Goal: Feedback & Contribution: Leave review/rating

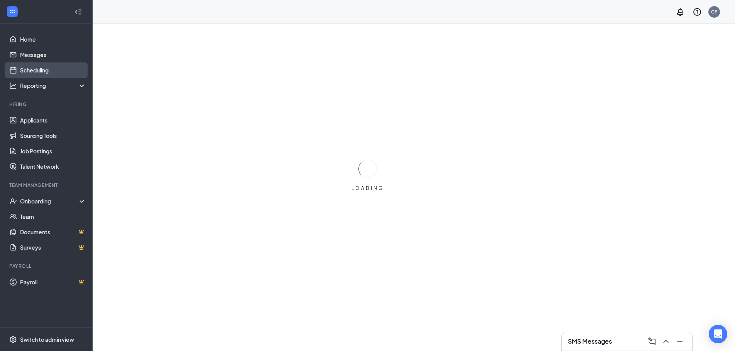
click at [20, 74] on link "Scheduling" at bounding box center [53, 69] width 66 height 15
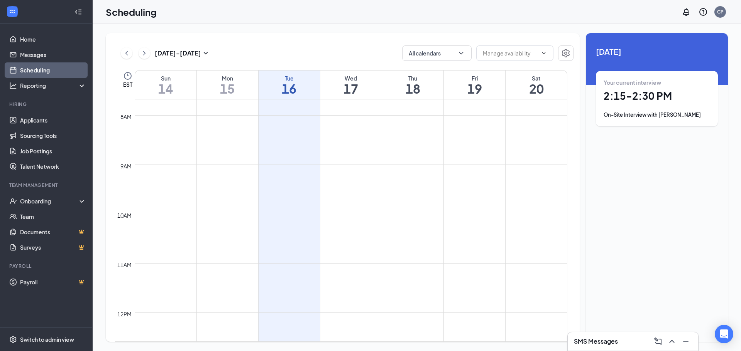
scroll to position [572, 0]
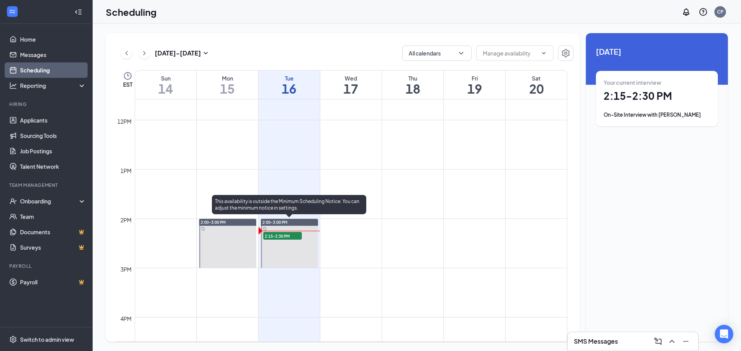
click at [284, 236] on span "2:15-2:30 PM" at bounding box center [282, 236] width 39 height 8
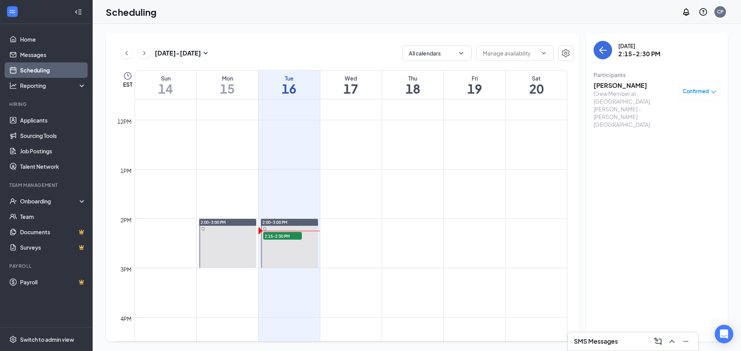
click at [604, 82] on h3 "Brandon Segarra" at bounding box center [633, 85] width 81 height 8
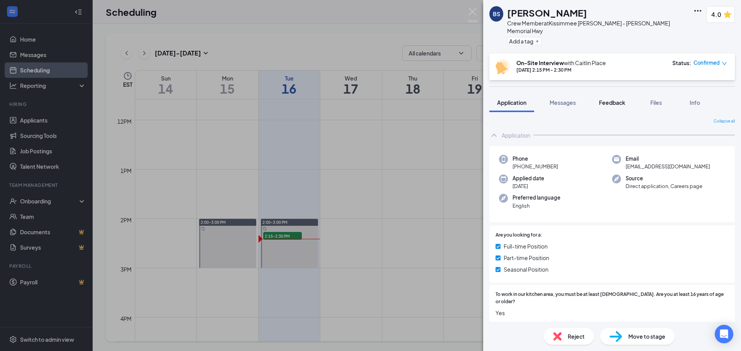
click at [604, 99] on div "Feedback" at bounding box center [612, 103] width 26 height 8
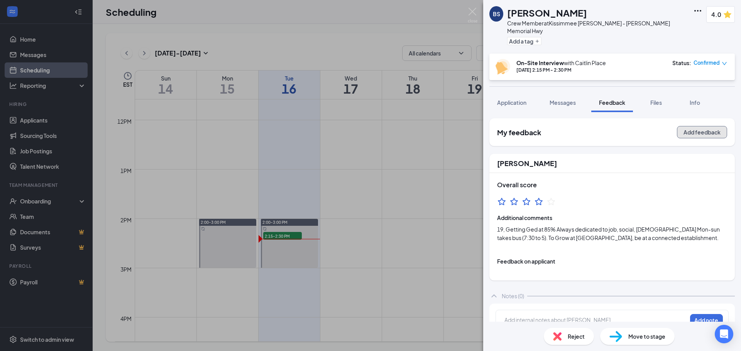
click at [691, 127] on button "Add feedback" at bounding box center [702, 132] width 50 height 12
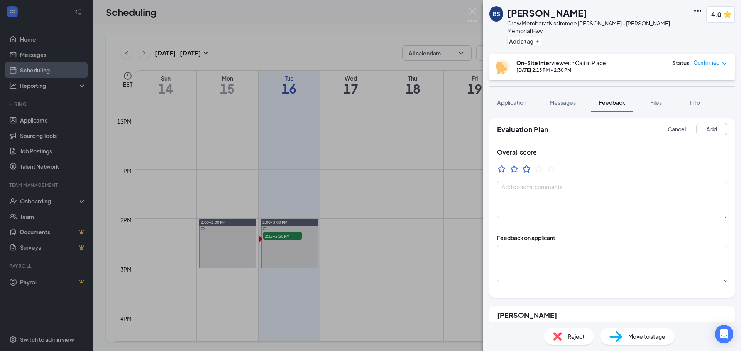
click at [522, 164] on icon "StarBorder" at bounding box center [526, 169] width 10 height 10
click at [540, 267] on textarea at bounding box center [612, 264] width 230 height 38
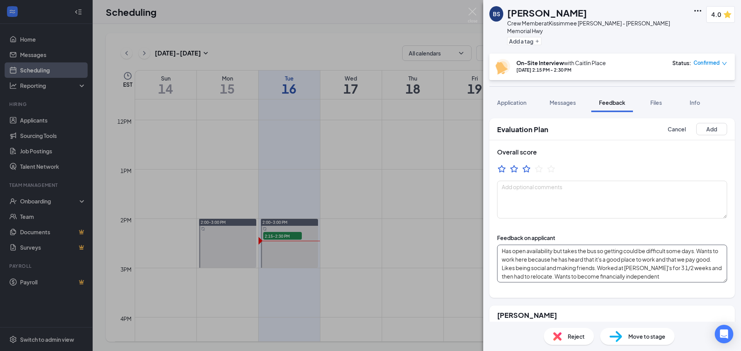
click at [685, 269] on textarea "Has open availability but takes the bus so getting could be difficult some days…" at bounding box center [612, 264] width 230 height 38
type textarea "Has open availability but takes the bus so getting could be difficult some days…"
click at [701, 123] on button "Add" at bounding box center [711, 129] width 31 height 12
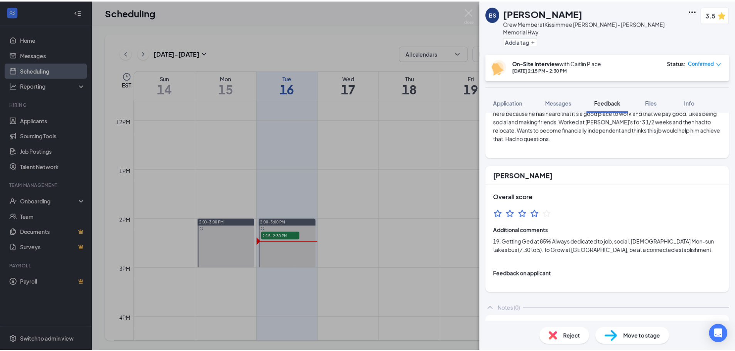
scroll to position [0, 0]
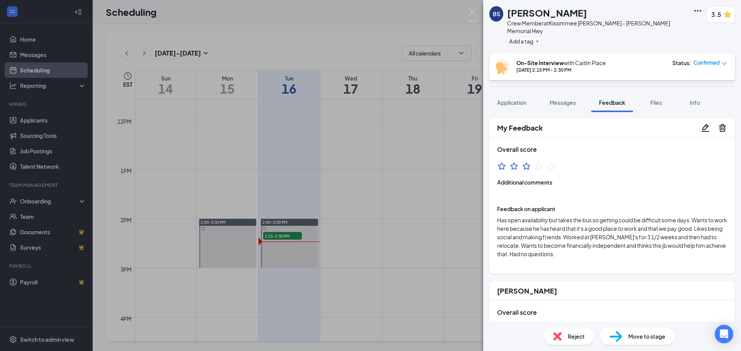
click at [633, 338] on span "Move to stage" at bounding box center [646, 336] width 37 height 8
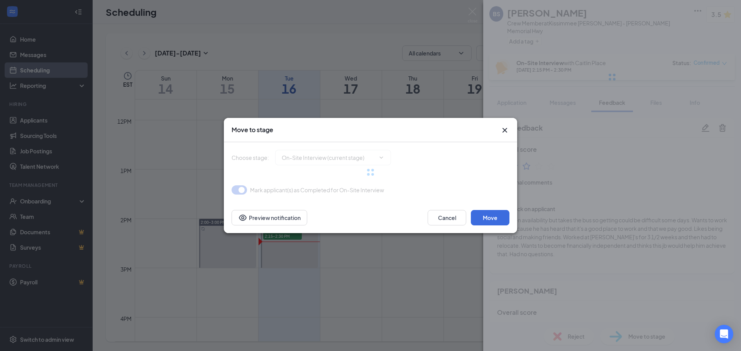
type input "Review Stage (next stage)"
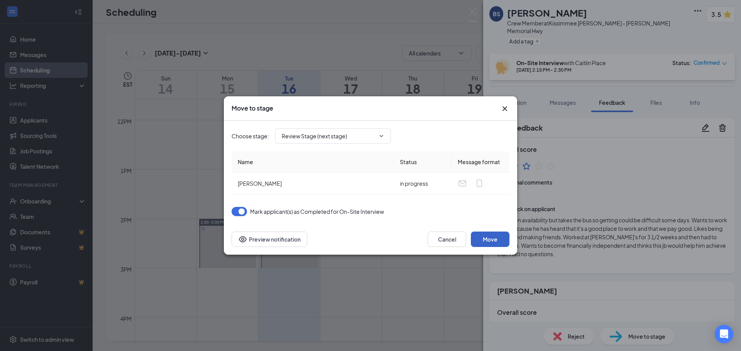
click at [485, 235] on button "Move" at bounding box center [490, 239] width 39 height 15
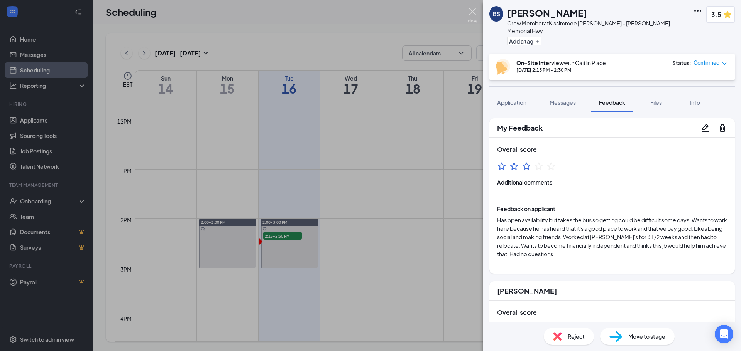
click at [473, 15] on img at bounding box center [472, 15] width 10 height 15
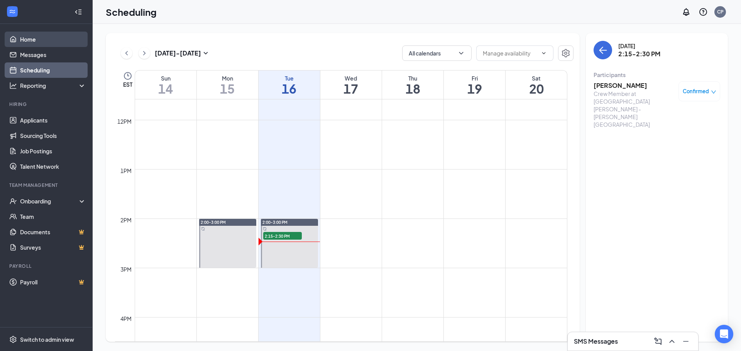
click at [41, 43] on link "Home" at bounding box center [53, 39] width 66 height 15
